Goal: Task Accomplishment & Management: Manage account settings

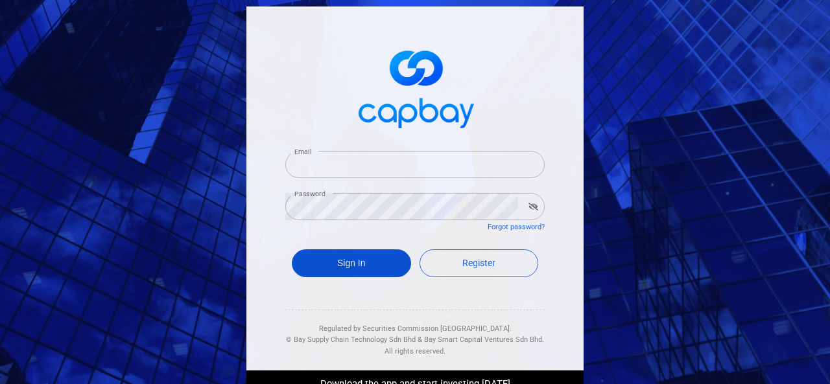
type input "[EMAIL_ADDRESS][DOMAIN_NAME]"
click at [331, 266] on button "Sign In" at bounding box center [351, 264] width 119 height 28
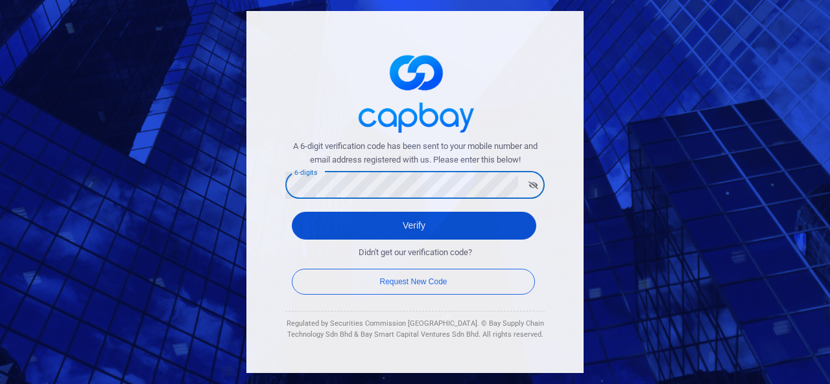
click at [331, 231] on button "Verify" at bounding box center [414, 226] width 244 height 28
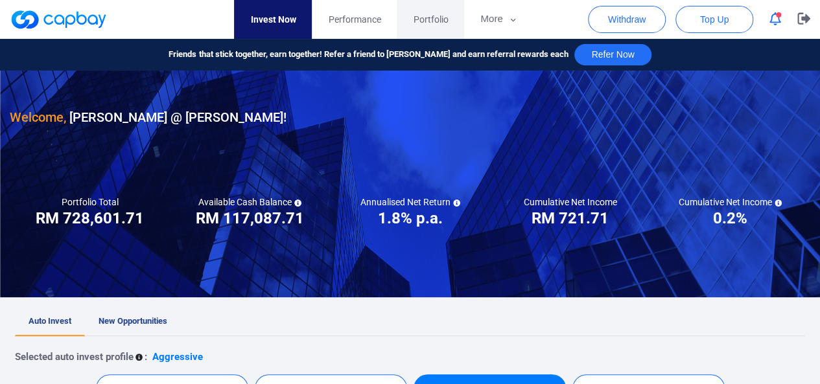
click at [440, 25] on span "Portfolio" at bounding box center [430, 19] width 35 height 14
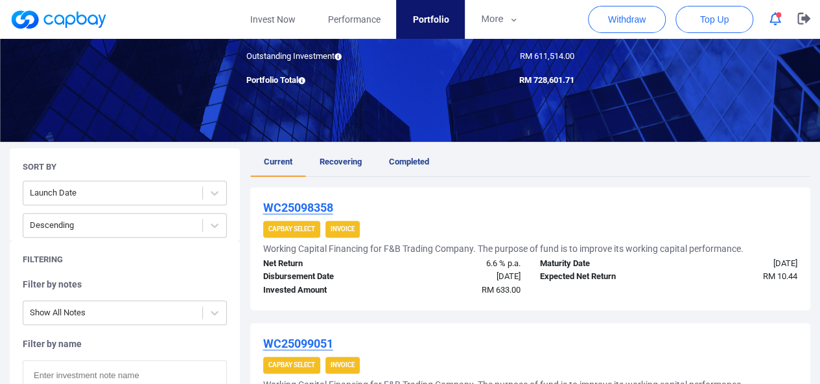
scroll to position [181, 0]
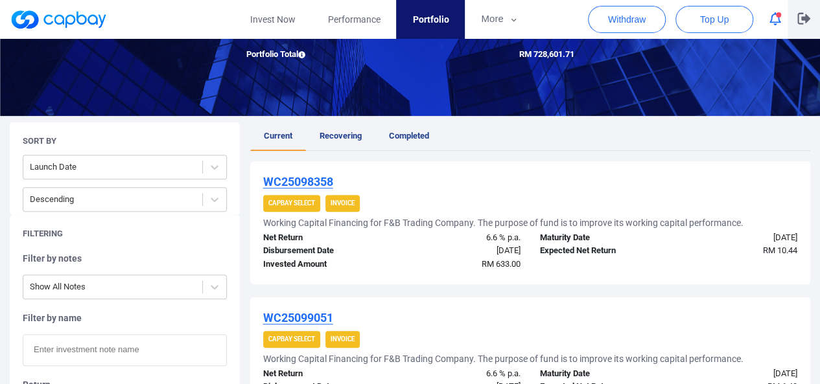
click at [802, 25] on p "button" at bounding box center [803, 19] width 13 height 14
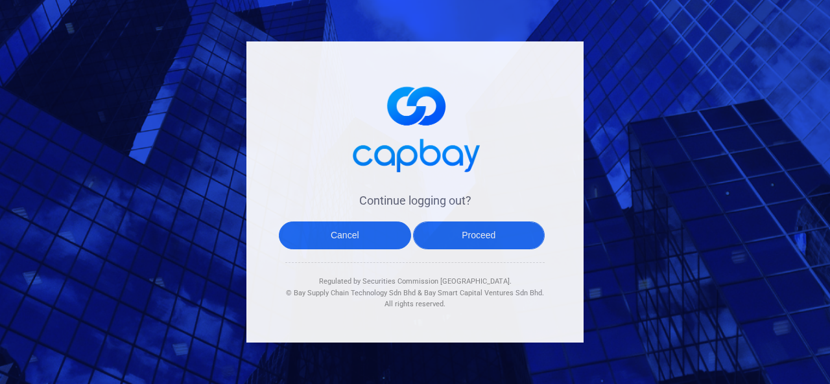
click at [456, 247] on button "Proceed" at bounding box center [479, 236] width 132 height 28
